Goal: Information Seeking & Learning: Find specific fact

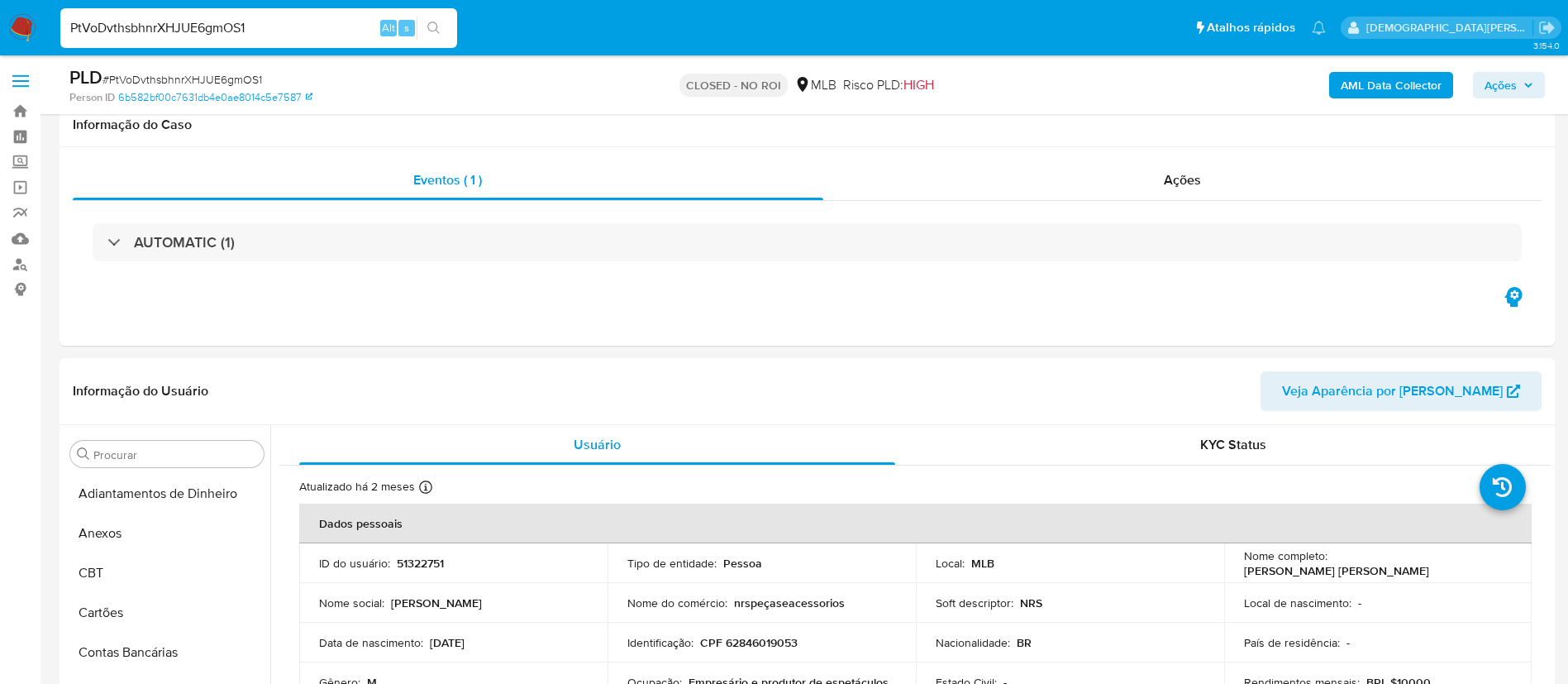
select select "10"
click at [271, 33] on input "PtVoDvthsbhnrXHJUE6gmOS1" at bounding box center [259, 29] width 397 height 22
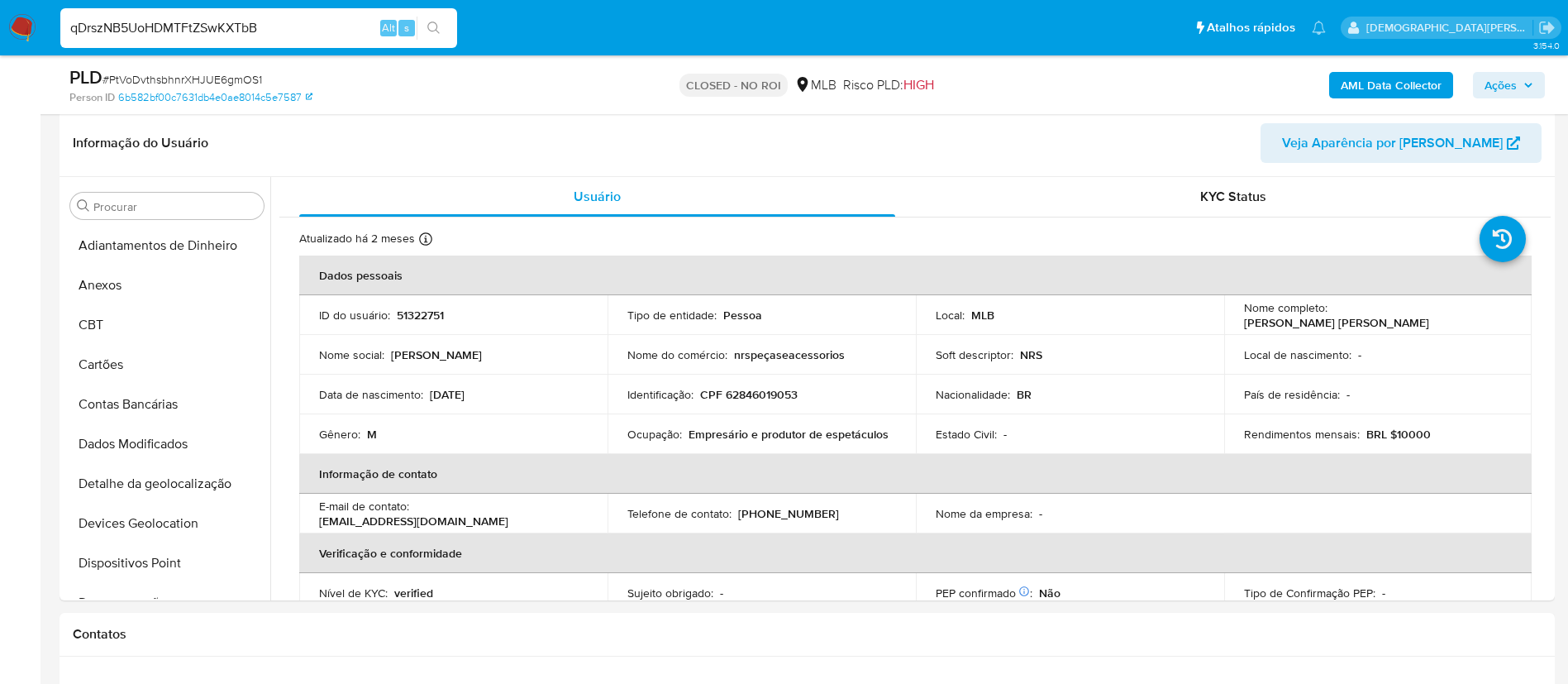
scroll to position [738, 0]
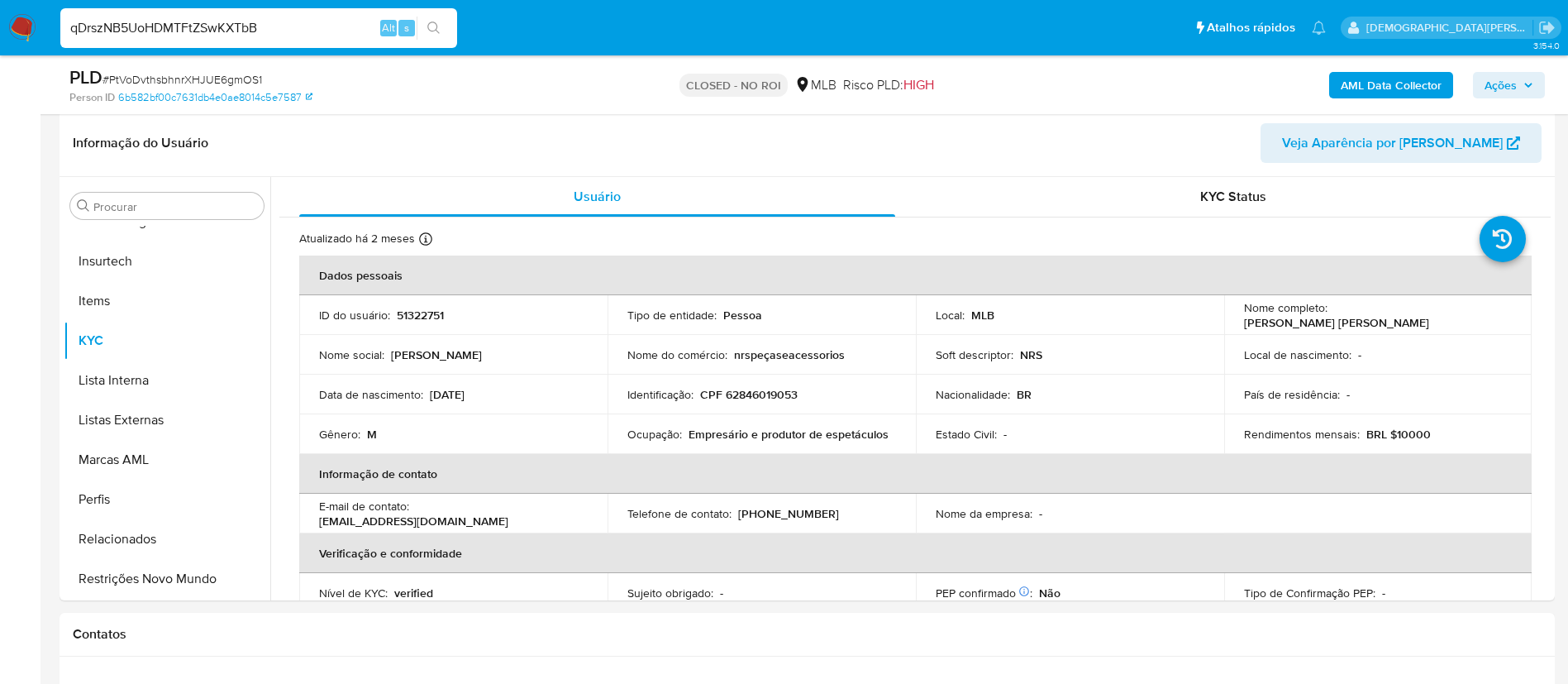
type input "qDrszNB5UoHDMTFtZSwKXTbB"
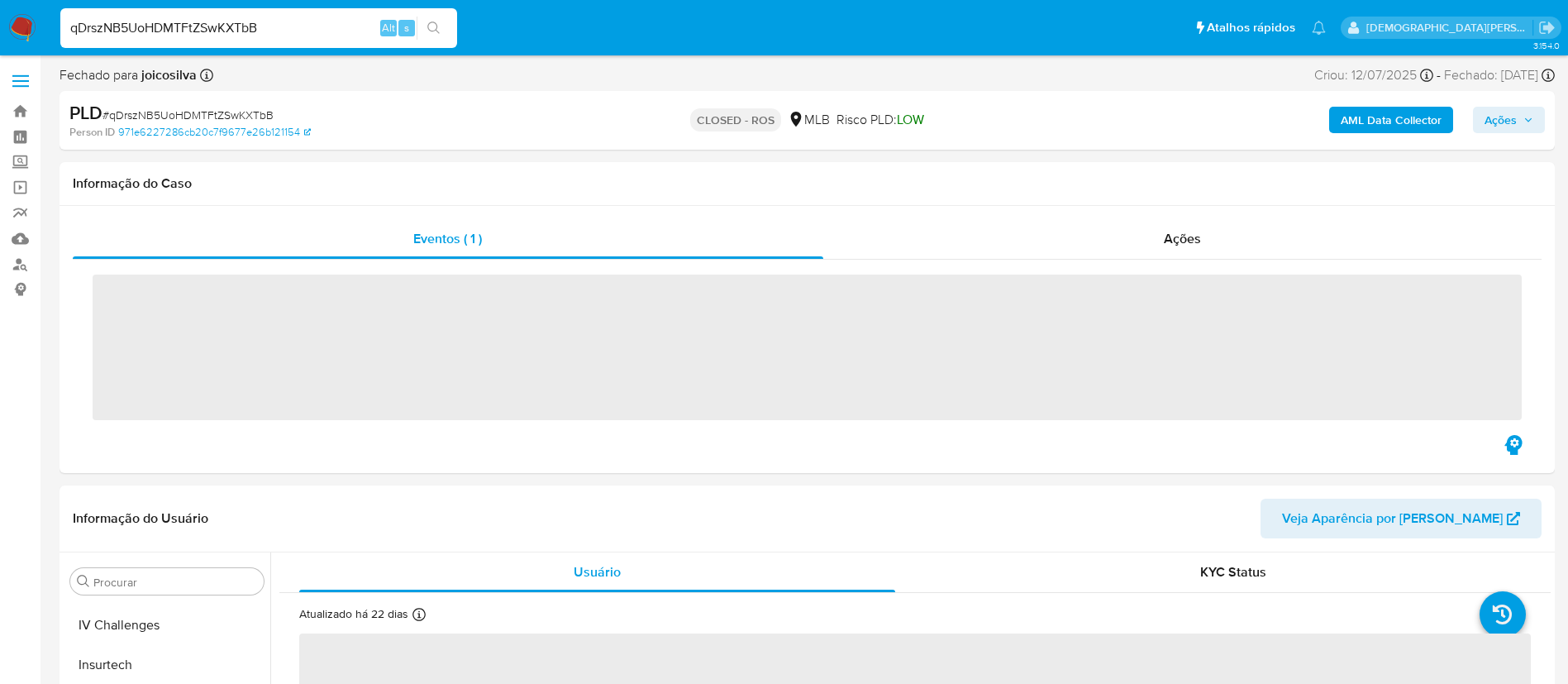
scroll to position [738, 0]
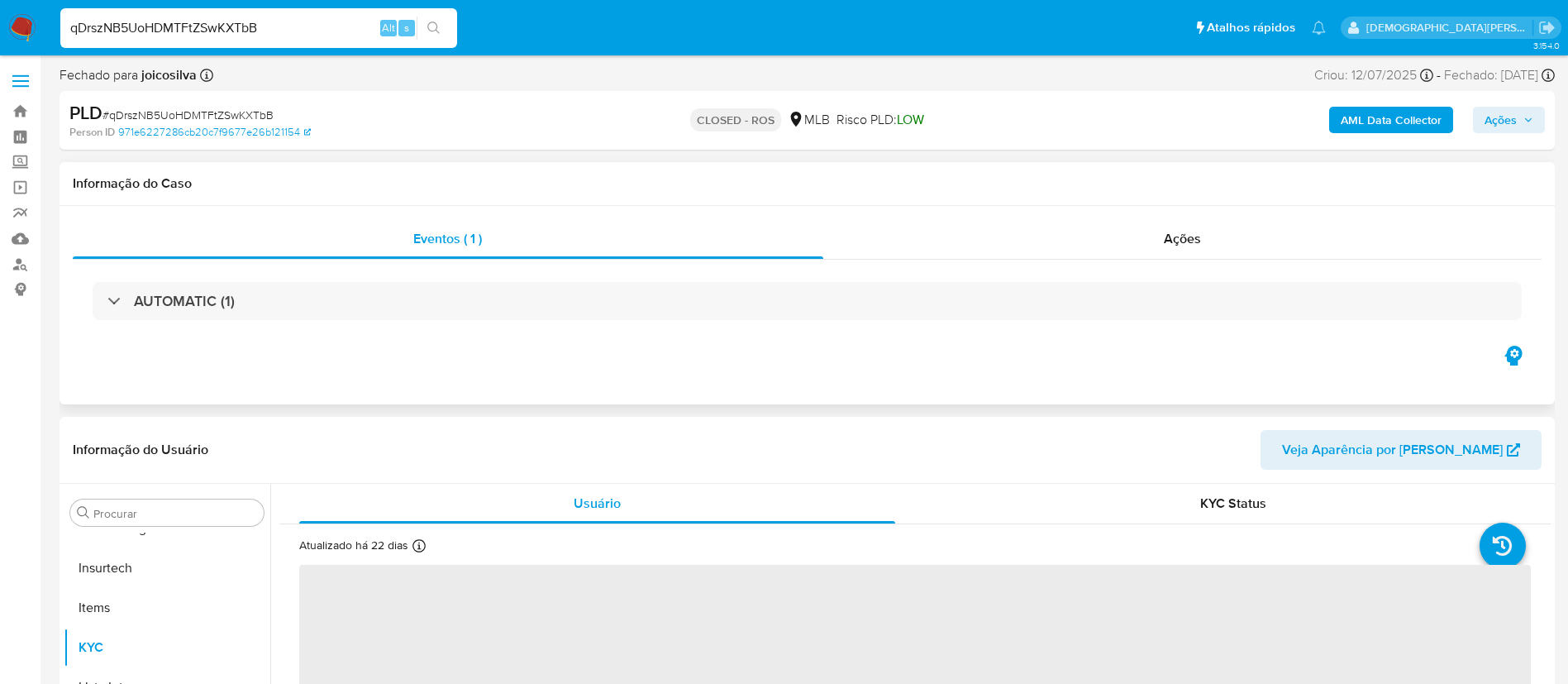
select select "10"
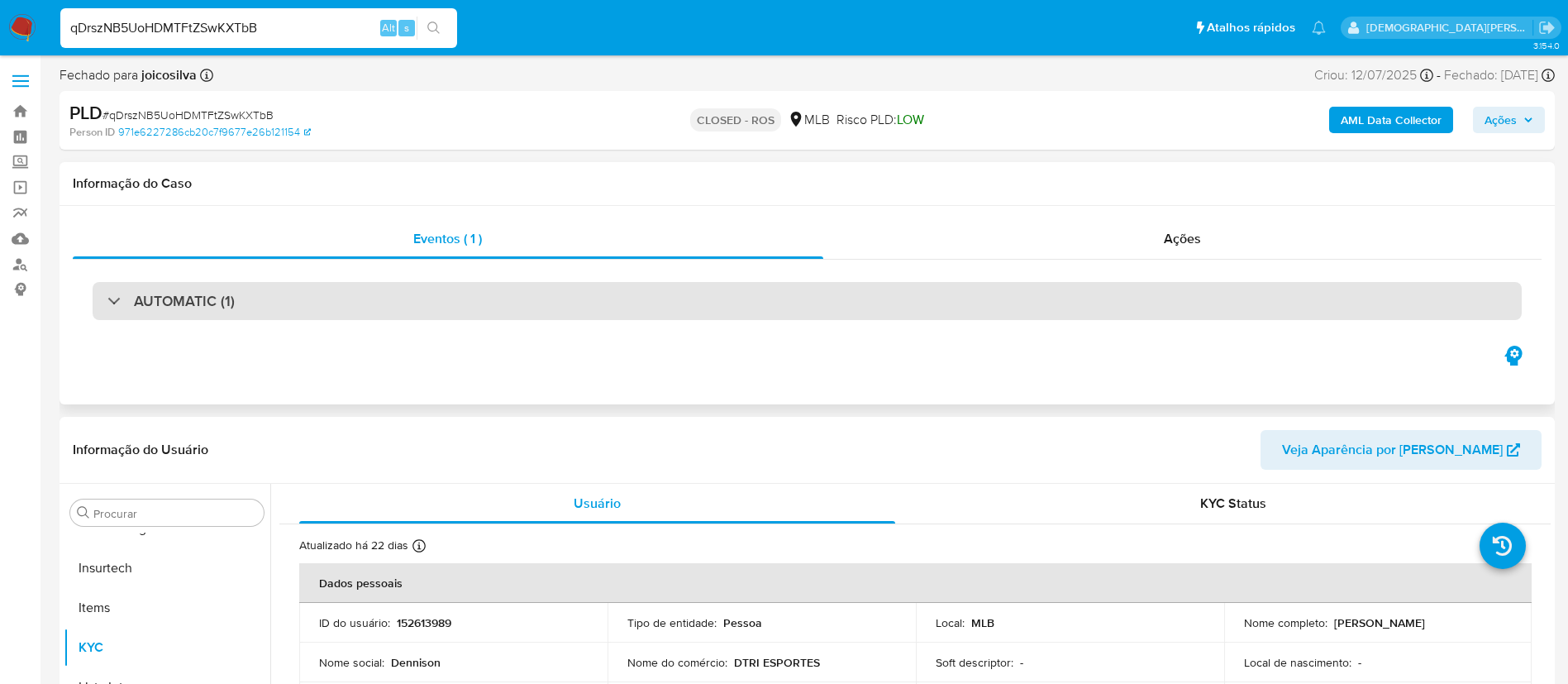
click at [606, 316] on div "AUTOMATIC (1)" at bounding box center [807, 301] width 1429 height 38
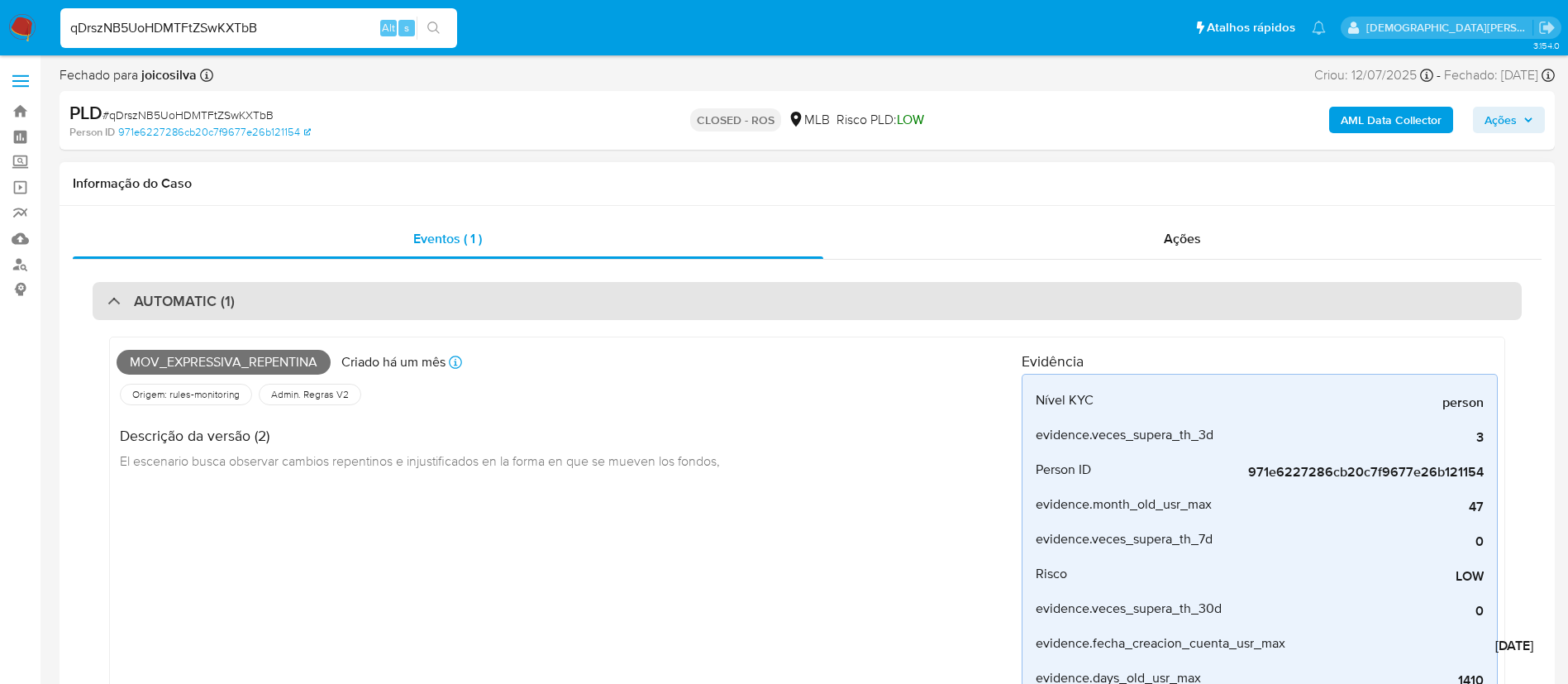
click at [726, 300] on div "AUTOMATIC (1)" at bounding box center [807, 301] width 1429 height 38
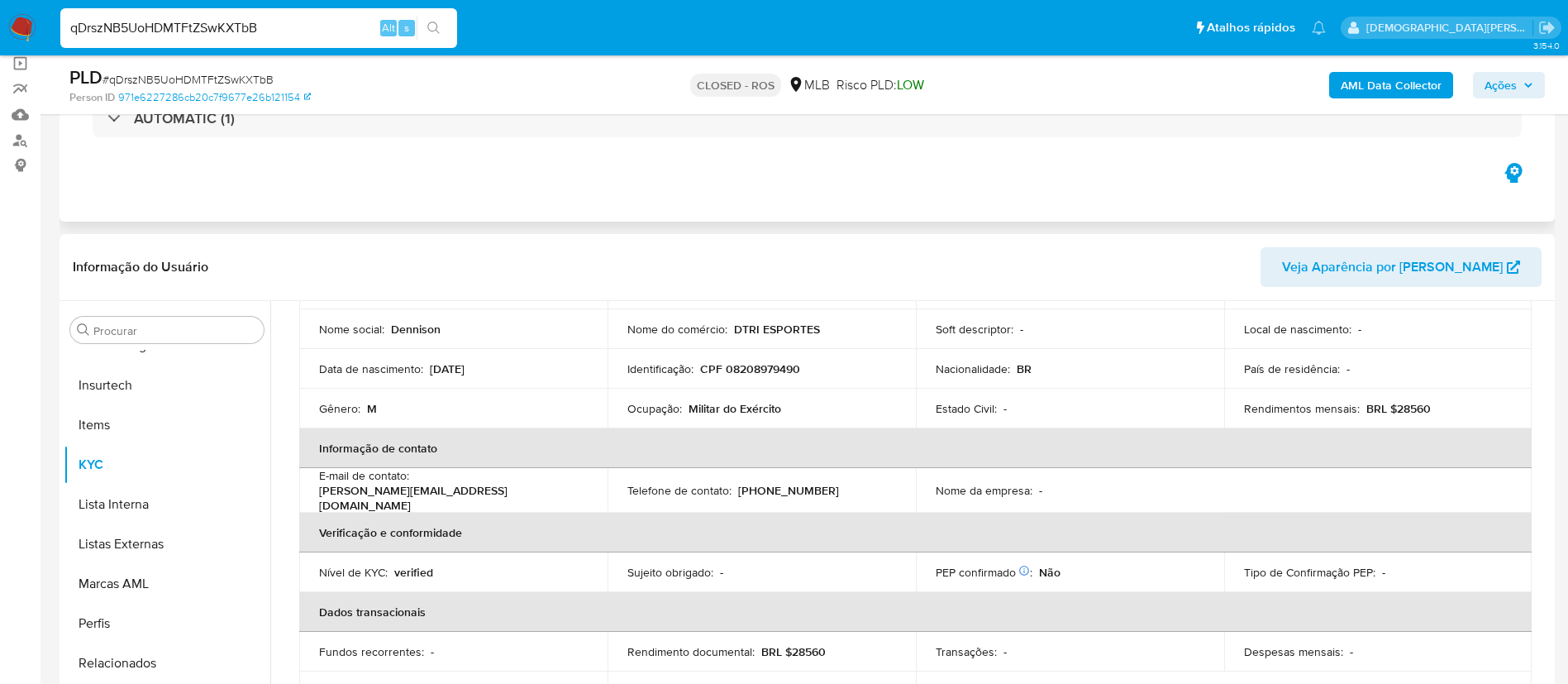
scroll to position [0, 0]
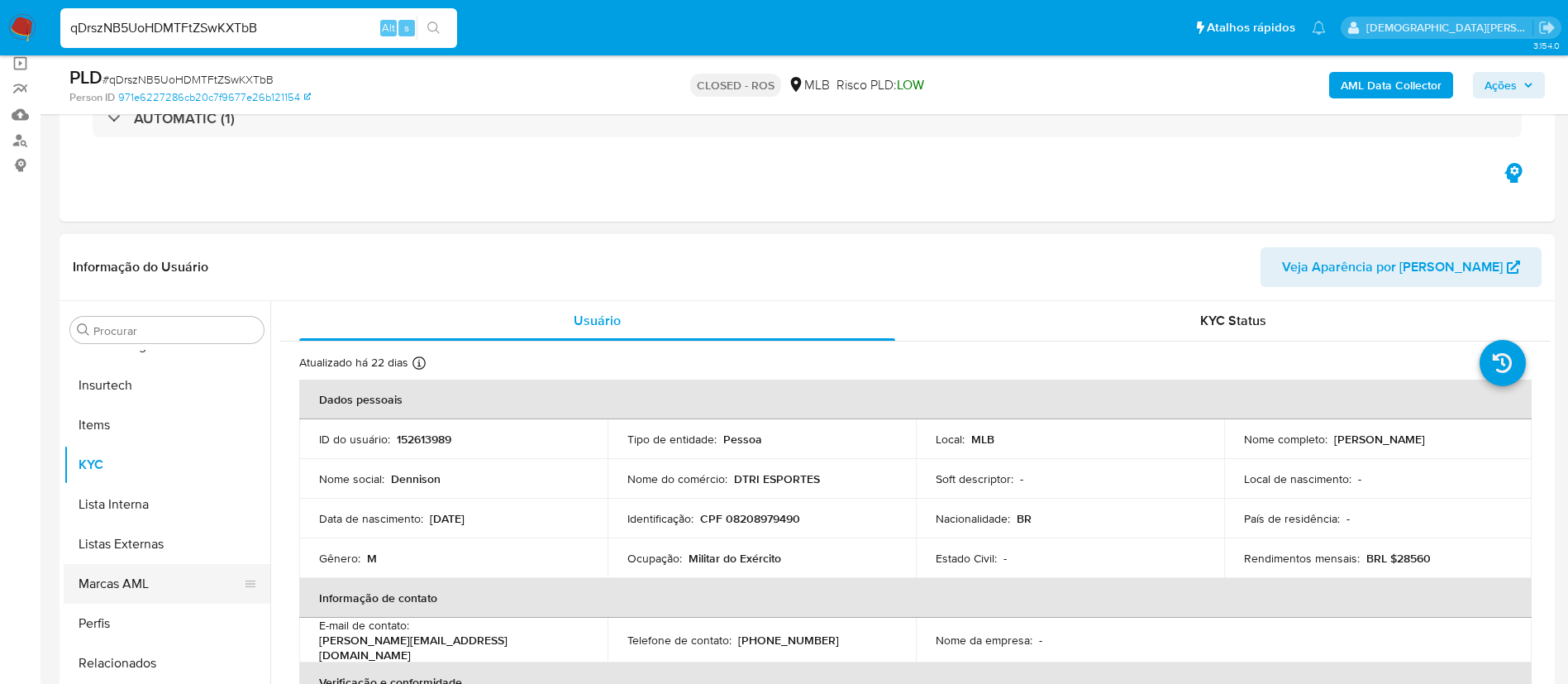
click at [190, 581] on button "Marcas AML" at bounding box center [160, 583] width 193 height 39
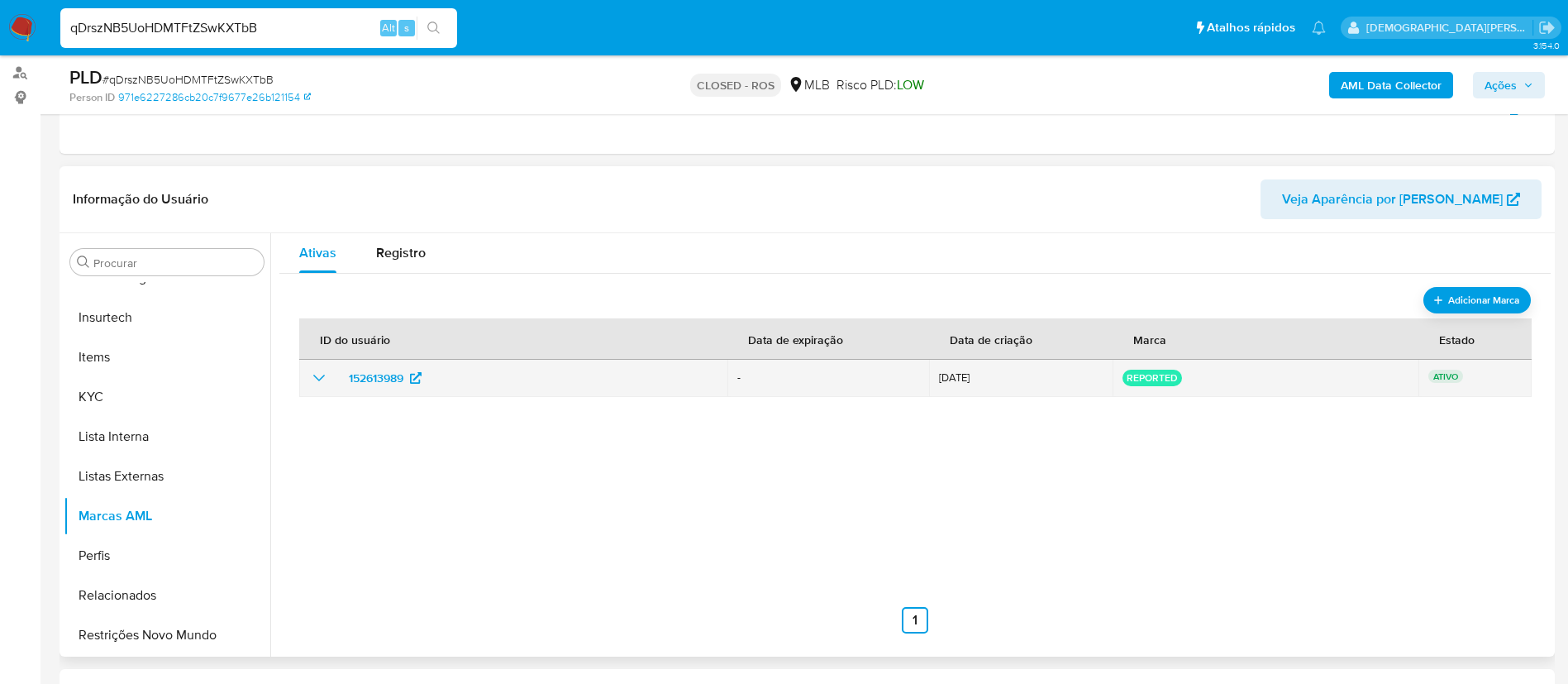
scroll to position [248, 0]
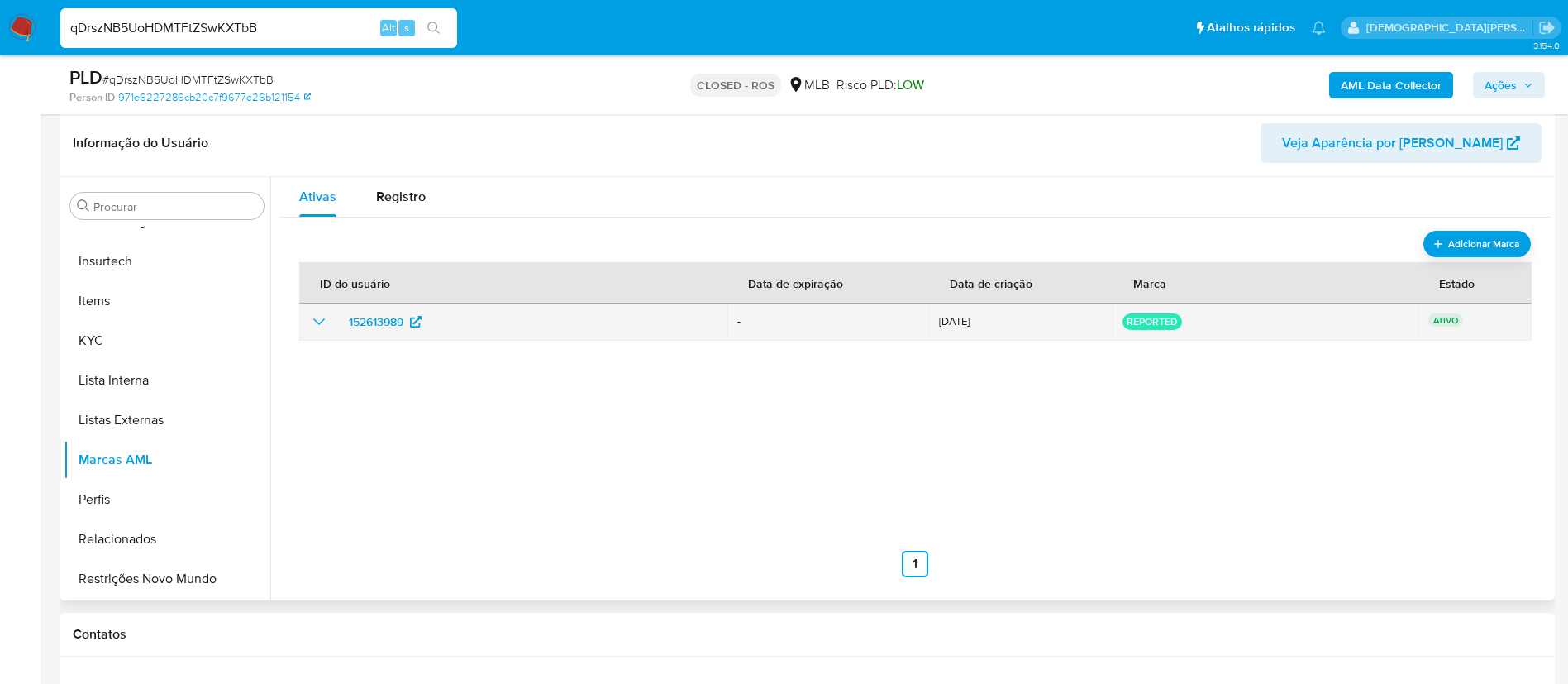
click at [316, 323] on icon "show_hidden_detail_by_id_152613989" at bounding box center [319, 322] width 20 height 20
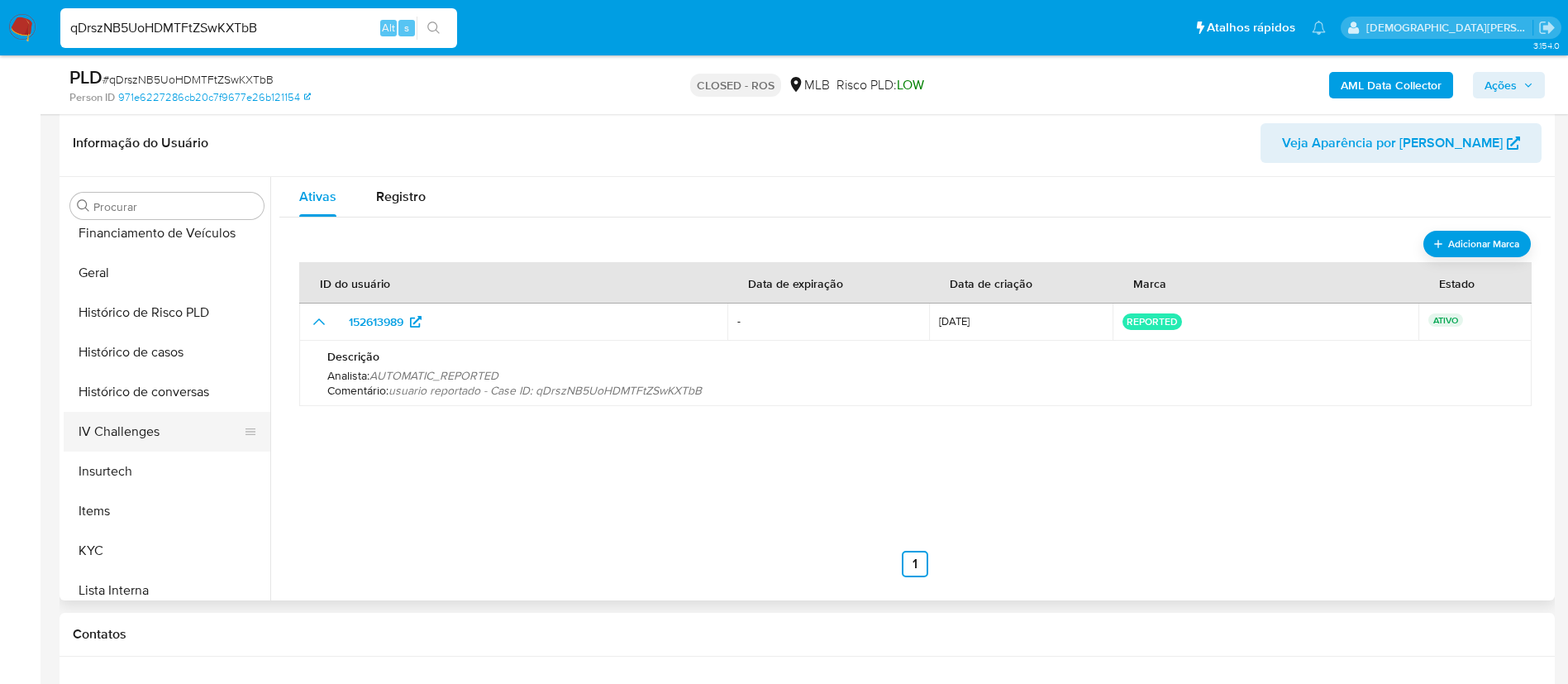
scroll to position [491, 0]
click at [150, 309] on button "Geral" at bounding box center [160, 311] width 193 height 39
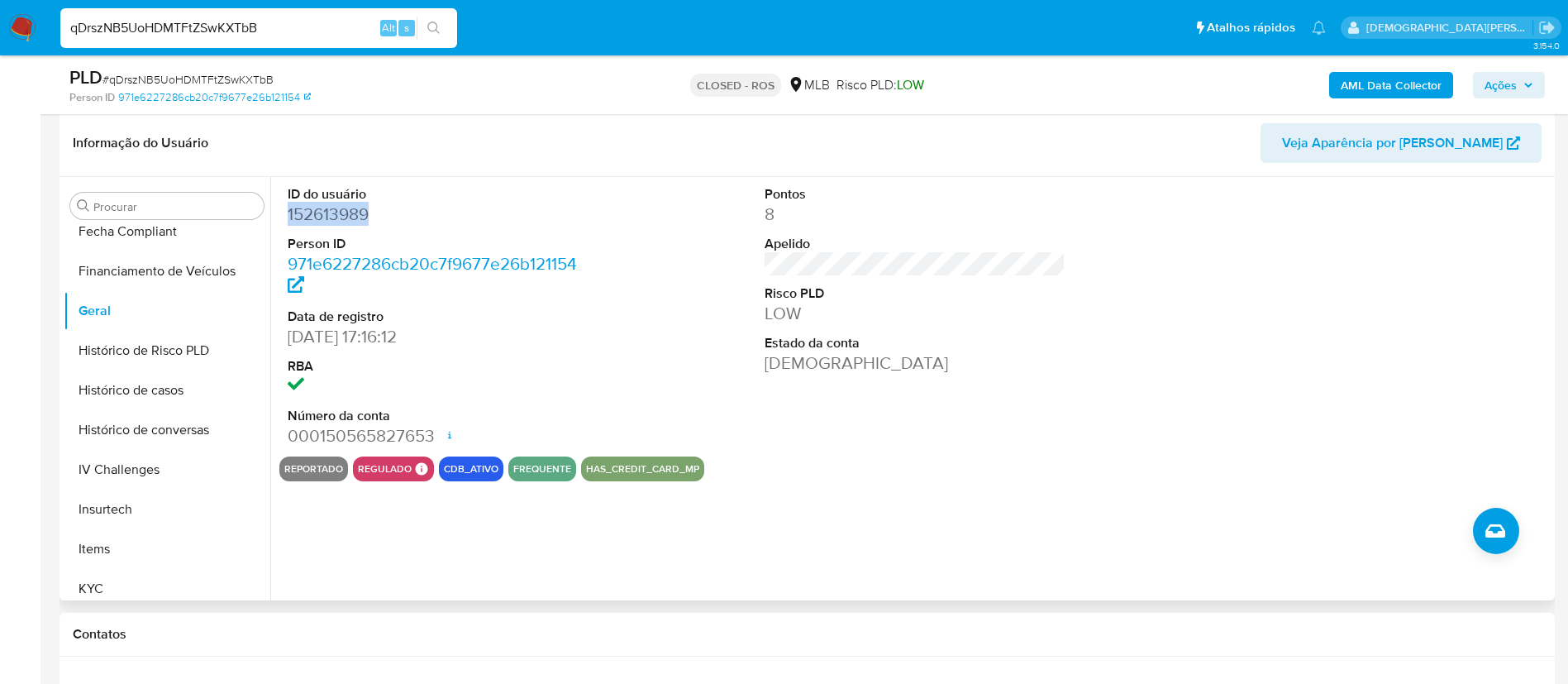
drag, startPoint x: 430, startPoint y: 221, endPoint x: 282, endPoint y: 216, distance: 148.1
click at [282, 216] on div "ID do usuário 152613989 Person ID 971e6227286cb20c7f9677e26b121154 Data de regi…" at bounding box center [438, 316] width 318 height 279
copy dd "152613989"
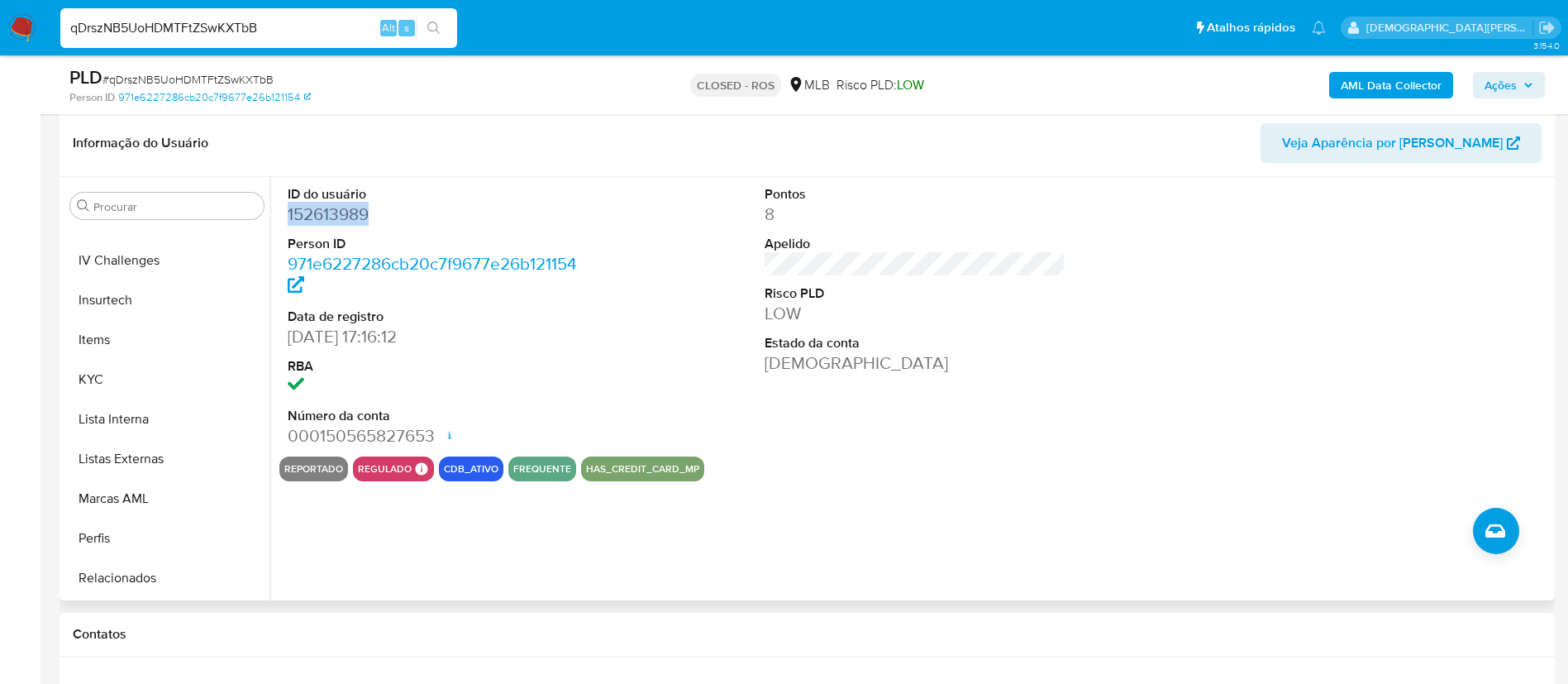
scroll to position [738, 0]
click at [181, 372] on button "Lista Interna" at bounding box center [160, 380] width 193 height 39
